Goal: Information Seeking & Learning: Learn about a topic

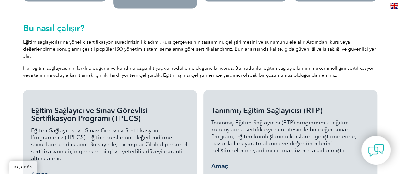
scroll to position [542, 0]
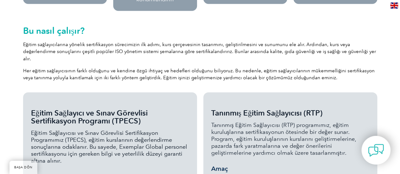
click at [137, 108] on font "Eğitim Sağlayıcı ve Sınav Görevlisi Sertifikasyon Programı (TPECS)" at bounding box center [89, 116] width 117 height 17
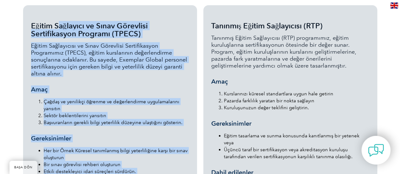
scroll to position [626, 0]
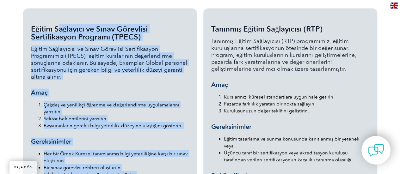
drag, startPoint x: 62, startPoint y: 124, endPoint x: 27, endPoint y: 23, distance: 107.0
click at [27, 23] on div "Eğitim Sağlayıcı ve Sınav Görevlisi Sertifikasyon Programı (TPECS) Eğitim Sağla…" at bounding box center [110, 148] width 174 height 278
copy div "Eğitim Sağlayıcı ve Sınav Görevlisi Sertifikasyon Programı (TPECS) Eğitim Sağla…"
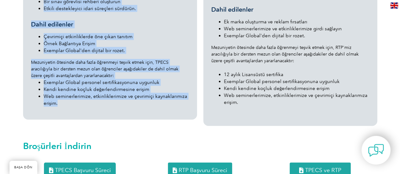
scroll to position [824, 0]
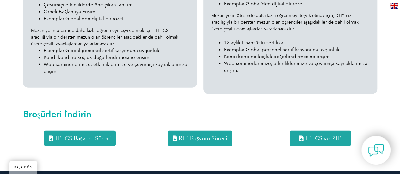
click at [236, 61] on font "Web seminerlerimize, etkinliklerimize ve çevrimiçi kaynaklarımıza erişim." at bounding box center [296, 67] width 144 height 13
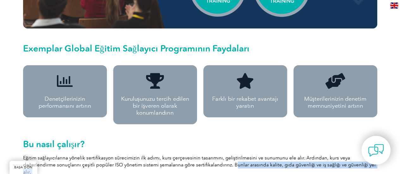
drag, startPoint x: 239, startPoint y: 57, endPoint x: 201, endPoint y: 181, distance: 129.1
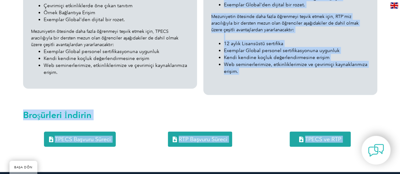
scroll to position [774, 0]
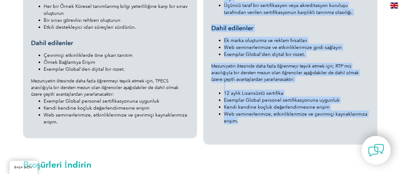
drag, startPoint x: 211, startPoint y: 88, endPoint x: 250, endPoint y: 108, distance: 43.0
click at [250, 108] on div "Tanınmış Eğitim Sağlayıcısı (RTP) Tanınmış Eğitim Sağlayıcısı (RTP) programımız…" at bounding box center [290, 0] width 158 height 247
copy div "Tanınmış Eğitim Sağlayıcısı (RTP) Tanınmış Eğitim Sağlayıcısı (RTP) programımız…"
